Goal: Information Seeking & Learning: Learn about a topic

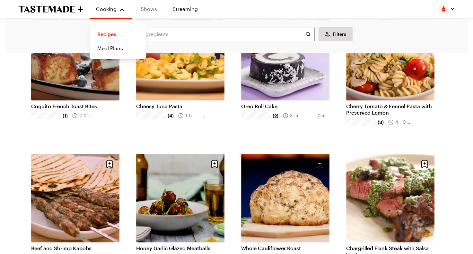
scroll to position [4939, 0]
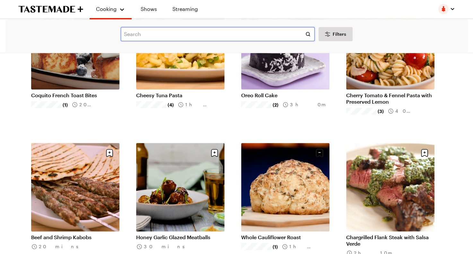
click at [155, 31] on input "text" at bounding box center [218, 34] width 194 height 14
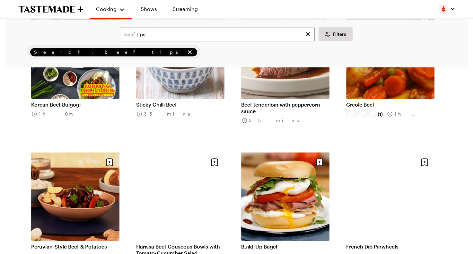
scroll to position [546, 0]
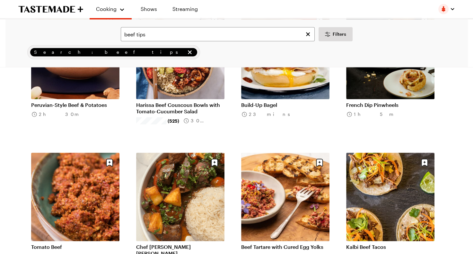
scroll to position [771, 0]
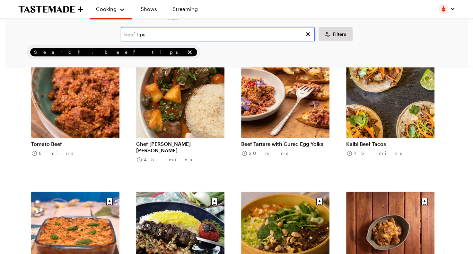
click at [185, 35] on input "beef tips" at bounding box center [218, 34] width 194 height 14
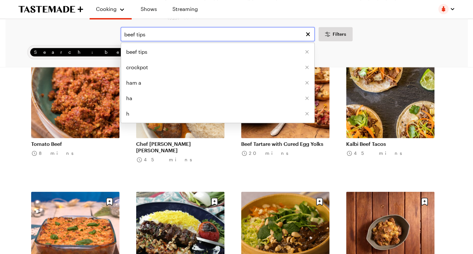
click at [174, 36] on input "beef tips" at bounding box center [218, 34] width 194 height 14
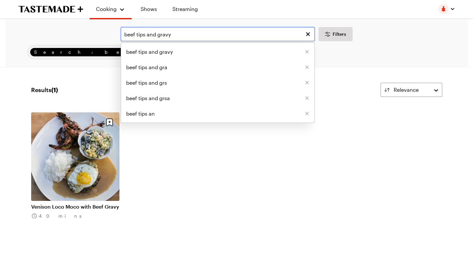
drag, startPoint x: 185, startPoint y: 38, endPoint x: 80, endPoint y: 32, distance: 105.6
click at [84, 33] on div "beef tips and gravy beef tips and gravy beef tips and gra beef tips and grs bee…" at bounding box center [236, 34] width 445 height 14
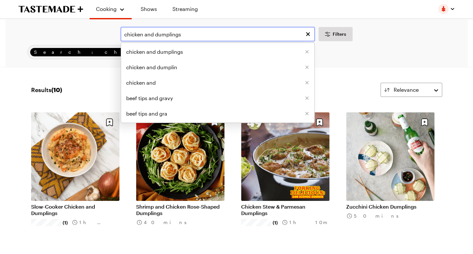
type input "chicken and dumplings"
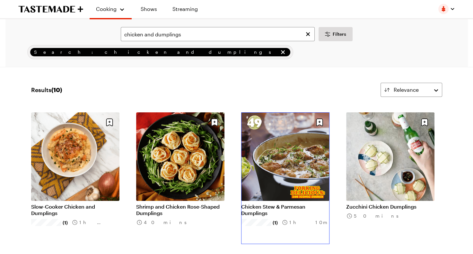
click at [288, 203] on link "Chicken Stew & Parmesan Dumplings" at bounding box center [285, 209] width 88 height 13
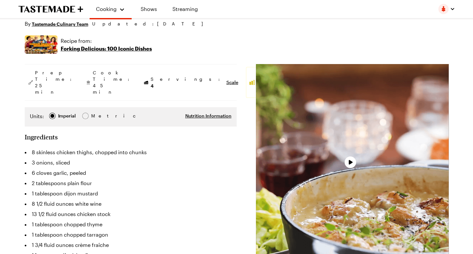
scroll to position [96, 0]
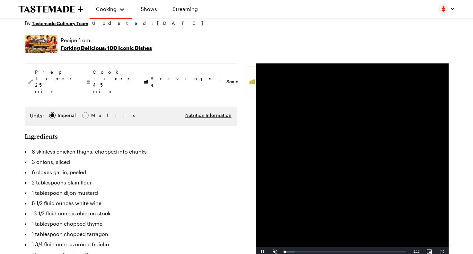
type textarea "x"
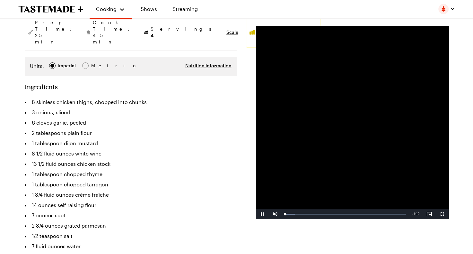
scroll to position [193, 0]
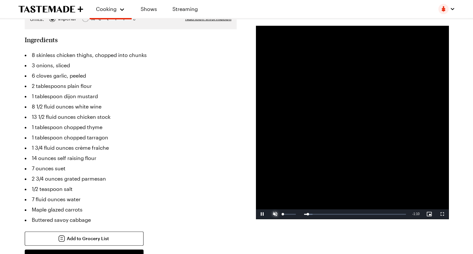
click at [275, 214] on span "Video Player" at bounding box center [275, 214] width 13 height 0
click at [291, 212] on div "61%" at bounding box center [290, 214] width 16 height 10
drag, startPoint x: 293, startPoint y: 212, endPoint x: 286, endPoint y: 212, distance: 7.1
click at [286, 212] on div "24%" at bounding box center [290, 214] width 16 height 10
